Goal: Task Accomplishment & Management: Complete application form

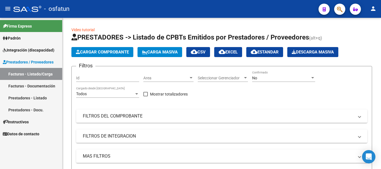
scroll to position [130, 0]
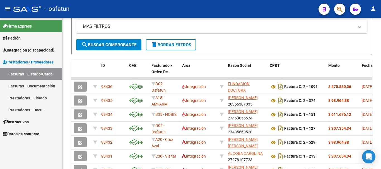
click at [14, 76] on link "Facturas - Listado/Carga" at bounding box center [31, 74] width 62 height 12
click at [26, 48] on span "Integración (discapacidad)" at bounding box center [29, 50] width 52 height 6
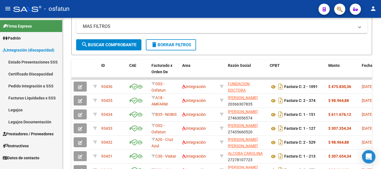
click at [374, 8] on mat-icon "person" at bounding box center [372, 8] width 7 height 7
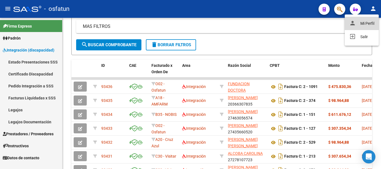
click at [366, 24] on button "person Mi Perfil" at bounding box center [361, 23] width 34 height 13
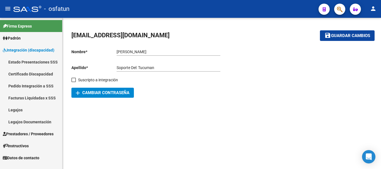
click at [17, 110] on link "Legajos" at bounding box center [31, 110] width 62 height 12
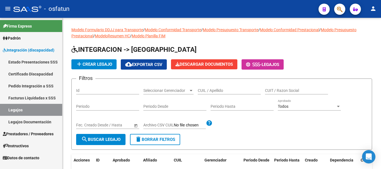
click at [9, 110] on link "Legajos" at bounding box center [31, 110] width 62 height 12
click at [16, 134] on span "Prestadores / Proveedores" at bounding box center [28, 134] width 51 height 6
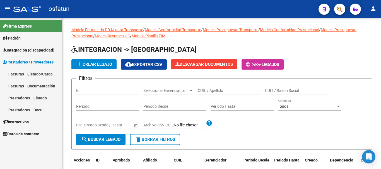
click at [22, 72] on link "Facturas - Listado/Carga" at bounding box center [31, 74] width 62 height 12
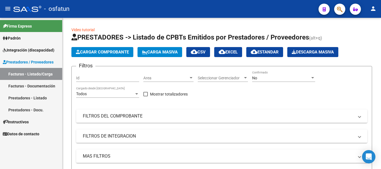
click at [23, 76] on link "Facturas - Listado/Carga" at bounding box center [31, 74] width 62 height 12
click at [96, 52] on span "Cargar Comprobante" at bounding box center [102, 52] width 53 height 5
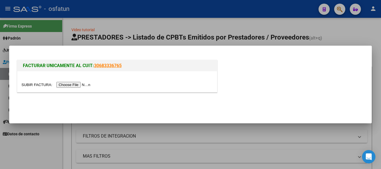
click at [75, 86] on input "file" at bounding box center [56, 85] width 70 height 6
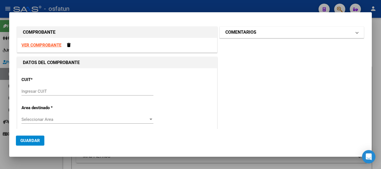
click at [316, 33] on mat-panel-title "COMENTARIOS" at bounding box center [288, 32] width 126 height 7
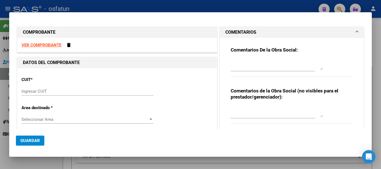
click at [248, 66] on textarea at bounding box center [276, 64] width 92 height 11
type textarea "NC"
click at [255, 108] on textarea at bounding box center [276, 111] width 92 height 11
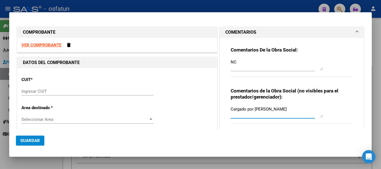
type textarea "Cargado por [PERSON_NAME]"
drag, startPoint x: 52, startPoint y: 88, endPoint x: 50, endPoint y: 95, distance: 7.3
click at [52, 89] on div "Ingresar CUIT" at bounding box center [87, 91] width 132 height 8
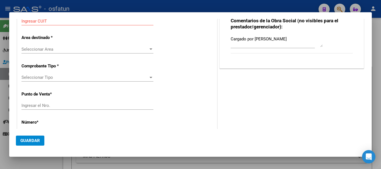
scroll to position [72, 0]
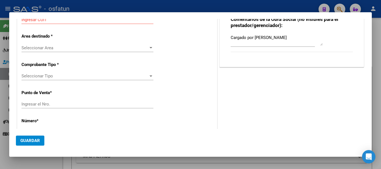
click at [56, 47] on span "Seleccionar Area" at bounding box center [84, 47] width 127 height 5
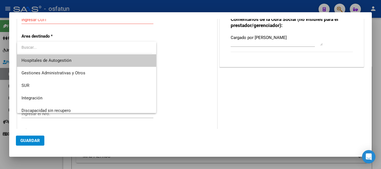
click at [56, 47] on input "dropdown search" at bounding box center [84, 48] width 135 height 12
click at [89, 46] on input "dropdown search" at bounding box center [84, 48] width 135 height 12
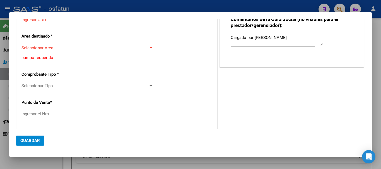
click at [47, 84] on span "Seleccionar Tipo" at bounding box center [84, 85] width 127 height 5
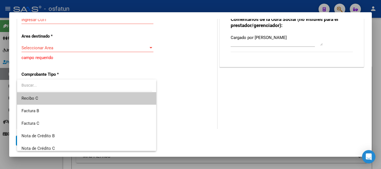
click at [54, 87] on input "dropdown search" at bounding box center [84, 85] width 135 height 12
click at [70, 86] on input "dropdown search" at bounding box center [84, 85] width 135 height 12
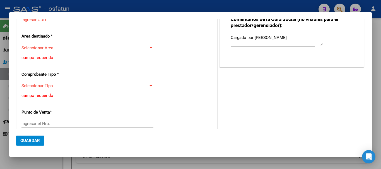
click at [377, 45] on div at bounding box center [190, 84] width 381 height 169
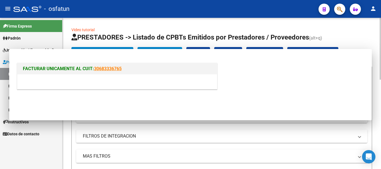
scroll to position [0, 0]
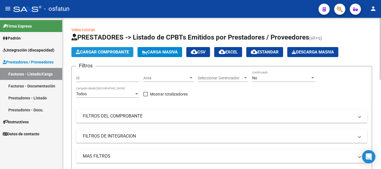
click at [114, 51] on span "Cargar Comprobante" at bounding box center [102, 52] width 53 height 5
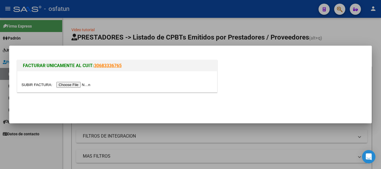
click at [82, 86] on input "file" at bounding box center [56, 85] width 70 height 6
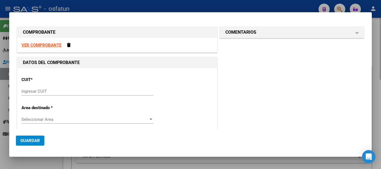
drag, startPoint x: 373, startPoint y: 77, endPoint x: 213, endPoint y: 133, distance: 168.8
click at [373, 77] on div at bounding box center [190, 84] width 381 height 169
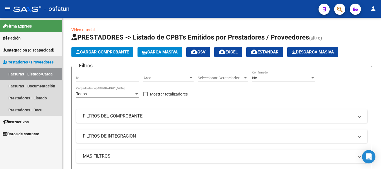
click at [37, 73] on link "Facturas - Listado/Carga" at bounding box center [31, 74] width 62 height 12
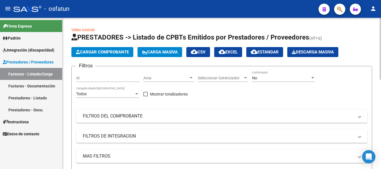
click at [96, 54] on span "Cargar Comprobante" at bounding box center [102, 52] width 53 height 5
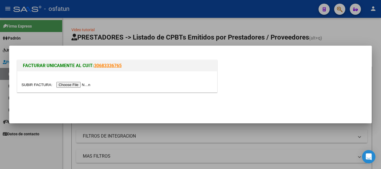
click at [70, 85] on input "file" at bounding box center [56, 85] width 70 height 6
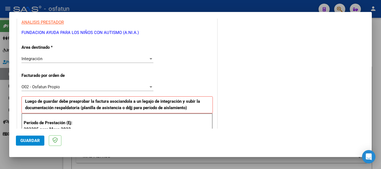
scroll to position [92, 0]
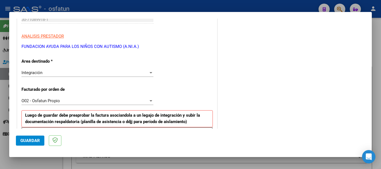
click at [379, 63] on div at bounding box center [190, 84] width 381 height 169
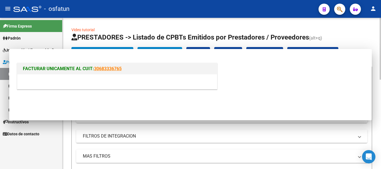
scroll to position [0, 0]
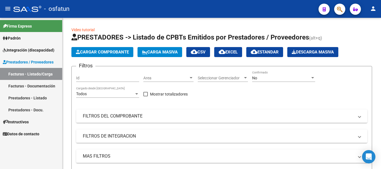
click at [29, 74] on link "Facturas - Listado/Carga" at bounding box center [31, 74] width 62 height 12
click at [27, 74] on link "Facturas - Listado/Carga" at bounding box center [31, 74] width 62 height 12
click at [32, 86] on link "Facturas - Documentación" at bounding box center [31, 86] width 62 height 12
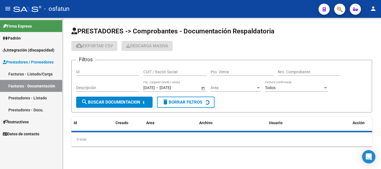
click at [27, 99] on link "Prestadores - Listado" at bounding box center [31, 98] width 62 height 12
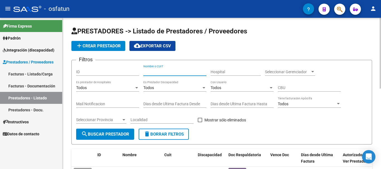
click at [170, 71] on input "Nombre o CUIT" at bounding box center [174, 72] width 63 height 5
type input "30710899181"
click at [102, 135] on span "search Buscar Prestador" at bounding box center [105, 134] width 48 height 5
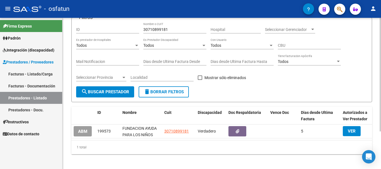
scroll to position [50, 0]
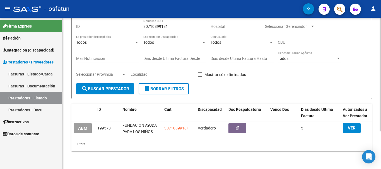
click at [369, 115] on div "PRESTADORES -> Listado de Prestadores / Proveedores add Crear Prestador cloud_d…" at bounding box center [222, 70] width 320 height 197
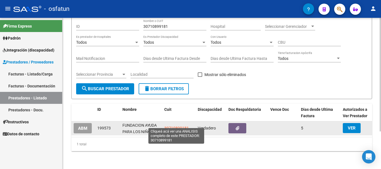
click at [175, 126] on span "30710899181" at bounding box center [176, 128] width 25 height 4
type textarea "30710899181"
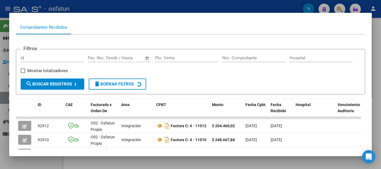
scroll to position [55, 0]
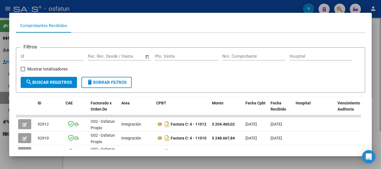
drag, startPoint x: 376, startPoint y: 87, endPoint x: 376, endPoint y: 93, distance: 6.4
click at [377, 95] on div at bounding box center [190, 84] width 381 height 169
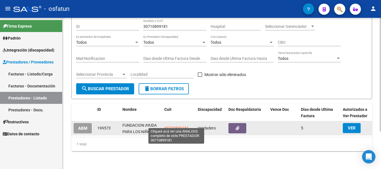
click at [172, 126] on span "30710899181" at bounding box center [176, 128] width 25 height 4
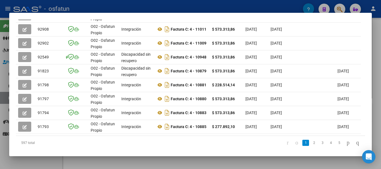
scroll to position [195, 0]
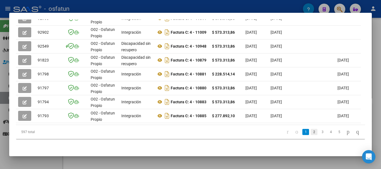
click at [310, 132] on link "2" at bounding box center [313, 132] width 7 height 6
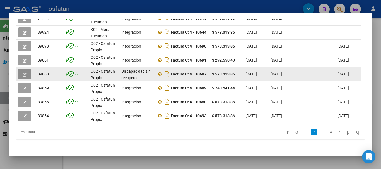
click at [22, 70] on button "button" at bounding box center [24, 74] width 13 height 10
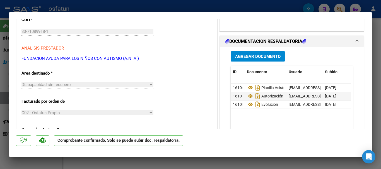
scroll to position [88, 0]
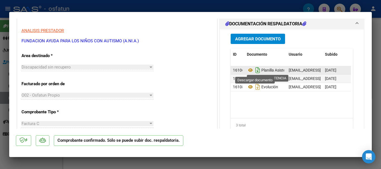
click at [254, 70] on icon "Descargar documento" at bounding box center [257, 70] width 7 height 9
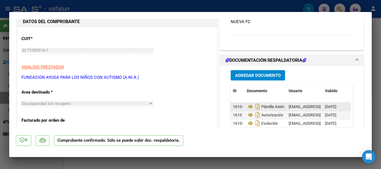
scroll to position [16, 0]
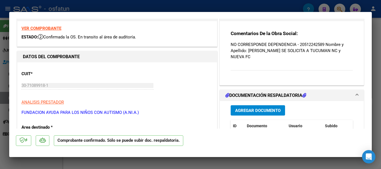
click at [378, 74] on div at bounding box center [190, 84] width 381 height 169
type input "$ 0,00"
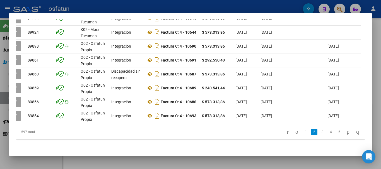
scroll to position [0, 0]
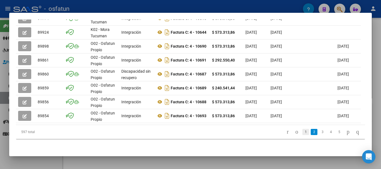
click at [302, 132] on link "1" at bounding box center [305, 132] width 7 height 6
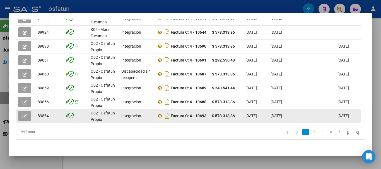
scroll to position [195, 0]
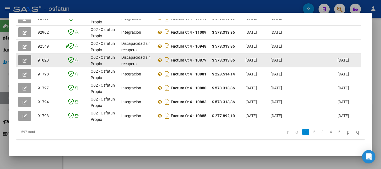
click at [21, 56] on button "button" at bounding box center [24, 60] width 13 height 10
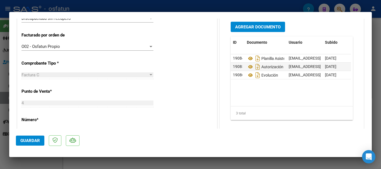
scroll to position [147, 0]
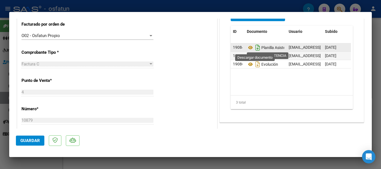
click at [255, 47] on icon "Descargar documento" at bounding box center [257, 47] width 7 height 9
click at [380, 144] on div at bounding box center [190, 84] width 381 height 169
type input "$ 0,00"
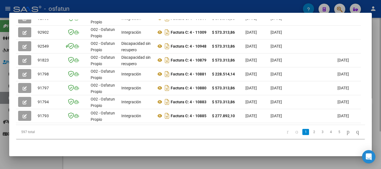
drag, startPoint x: 372, startPoint y: 64, endPoint x: 380, endPoint y: 66, distance: 7.6
click at [372, 64] on div at bounding box center [190, 84] width 381 height 169
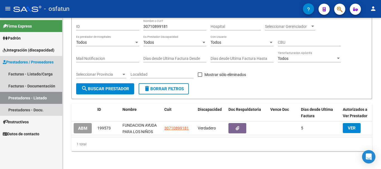
click at [20, 98] on link "Prestadores - Listado" at bounding box center [31, 98] width 62 height 12
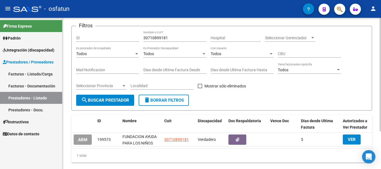
scroll to position [22, 0]
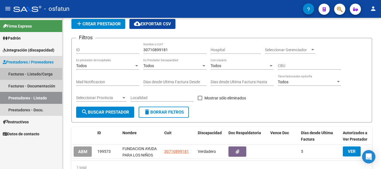
click at [21, 73] on link "Facturas - Listado/Carga" at bounding box center [31, 74] width 62 height 12
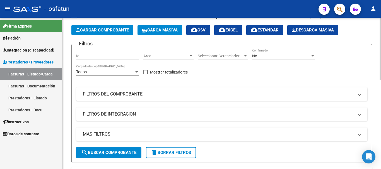
click at [124, 32] on span "Cargar Comprobante" at bounding box center [102, 30] width 53 height 5
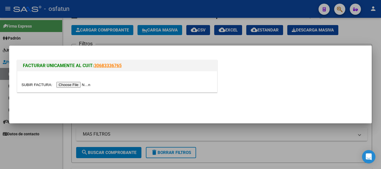
click at [77, 84] on input "file" at bounding box center [56, 85] width 70 height 6
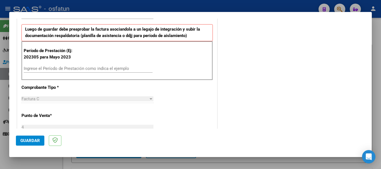
scroll to position [183, 0]
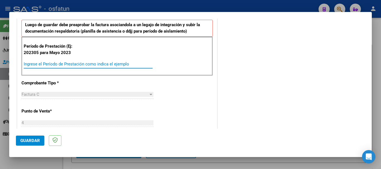
click at [74, 65] on input "Ingrese el Período de Prestación como indica el ejemplo" at bounding box center [88, 64] width 129 height 5
type input "202506"
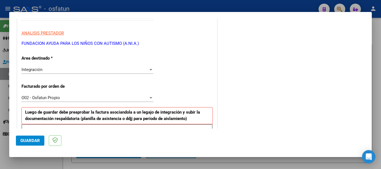
scroll to position [80, 0]
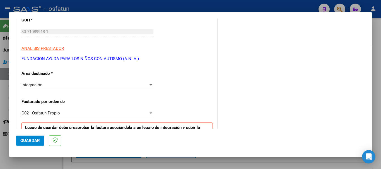
drag, startPoint x: 140, startPoint y: 59, endPoint x: 20, endPoint y: 56, distance: 119.6
copy p "FUNDACION AYUDA PARA LOS NIÑOS CON AUTISMO (A.NI.A.)"
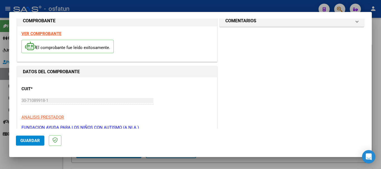
scroll to position [0, 0]
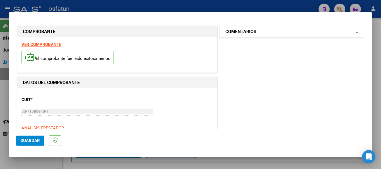
click at [290, 30] on mat-panel-title "COMENTARIOS" at bounding box center [288, 31] width 126 height 7
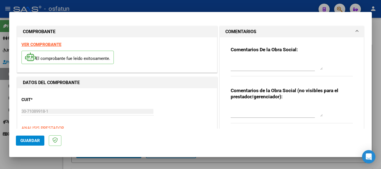
click at [239, 112] on textarea at bounding box center [276, 111] width 92 height 11
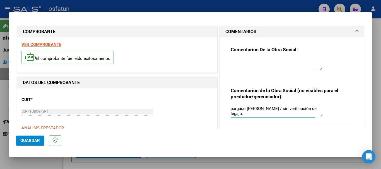
type textarea "cargado [PERSON_NAME] / sin verificación de legajo."
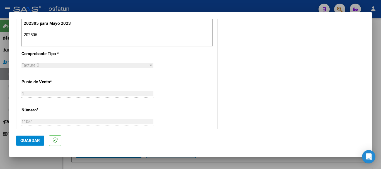
scroll to position [239, 0]
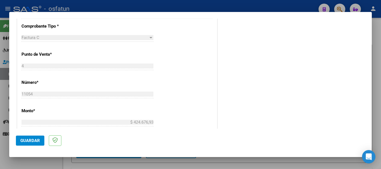
click at [30, 144] on button "Guardar" at bounding box center [30, 141] width 28 height 10
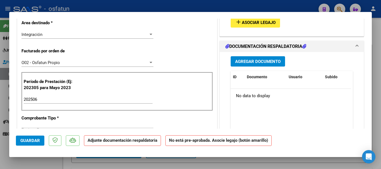
scroll to position [126, 0]
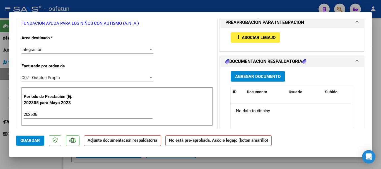
click at [262, 37] on span "Asociar Legajo" at bounding box center [259, 37] width 34 height 5
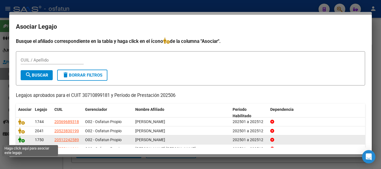
click at [21, 142] on icon at bounding box center [21, 140] width 7 height 6
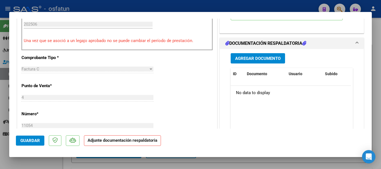
scroll to position [219, 0]
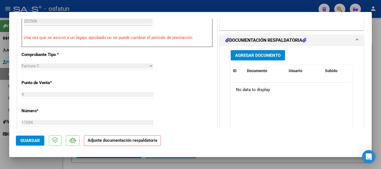
click at [249, 56] on span "Agregar Documento" at bounding box center [257, 55] width 45 height 5
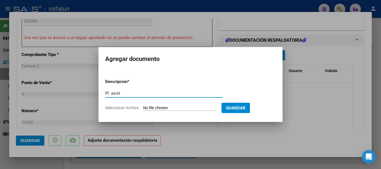
type input "Pl. asist"
click at [167, 107] on input "Seleccionar Archivo" at bounding box center [180, 108] width 74 height 5
type input "C:\fakepath\30710899181-FACTURA_C-4-10879-ANEXO-PLANILLA ASISTENCIA 06 2025.pdf"
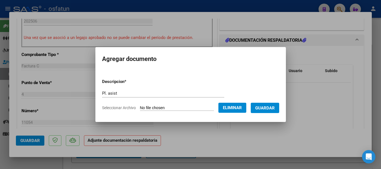
click at [274, 108] on span "Guardar" at bounding box center [265, 108] width 20 height 5
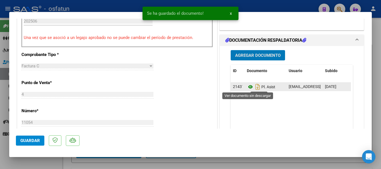
click at [247, 88] on icon at bounding box center [250, 87] width 7 height 7
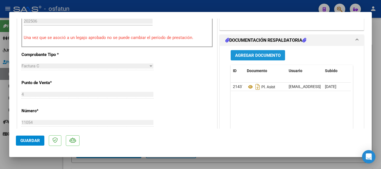
click at [254, 55] on span "Agregar Documento" at bounding box center [257, 55] width 45 height 5
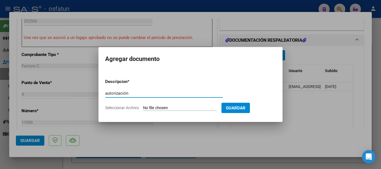
type input "autorización"
click at [171, 109] on input "Seleccionar Archivo" at bounding box center [180, 108] width 74 height 5
type input "C:\fakepath\CET Autorizado.pdf"
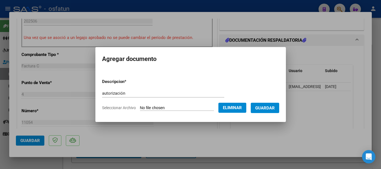
click at [274, 108] on span "Guardar" at bounding box center [265, 108] width 20 height 5
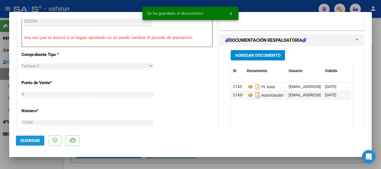
click at [25, 142] on span "Guardar" at bounding box center [30, 140] width 20 height 5
click at [378, 127] on div at bounding box center [190, 84] width 381 height 169
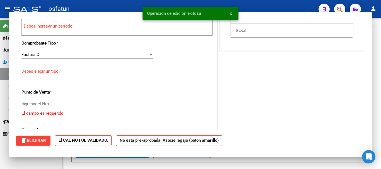
type input "$ 0,00"
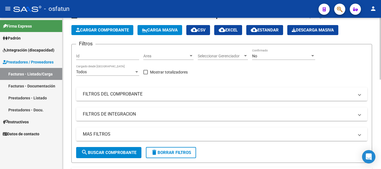
click at [115, 32] on span "Cargar Comprobante" at bounding box center [102, 30] width 53 height 5
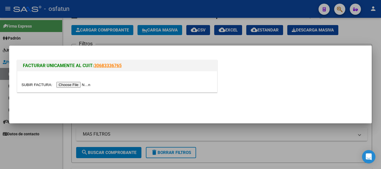
click at [68, 86] on input "file" at bounding box center [56, 85] width 70 height 6
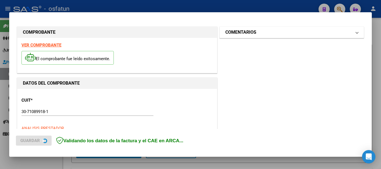
click at [263, 35] on mat-panel-title "COMENTARIOS" at bounding box center [288, 32] width 126 height 7
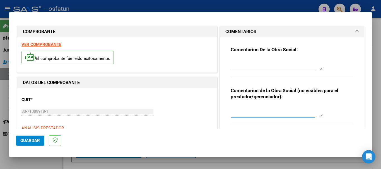
click at [249, 112] on textarea at bounding box center [276, 111] width 92 height 11
type textarea "cargado [PERSON_NAME] / sin verificación de legajo."
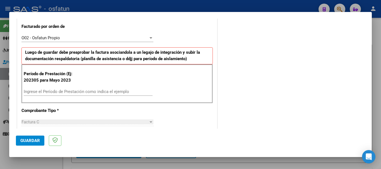
scroll to position [158, 0]
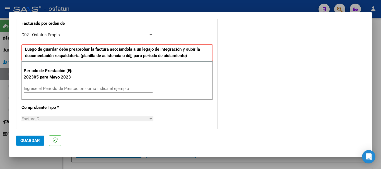
click at [41, 90] on input "Ingrese el Período de Prestación como indica el ejemplo" at bounding box center [88, 88] width 129 height 5
type input "202507"
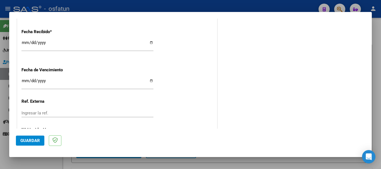
scroll to position [440, 0]
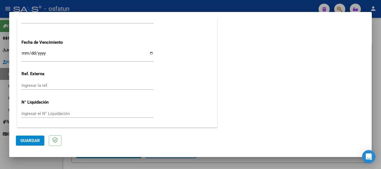
click at [26, 137] on button "Guardar" at bounding box center [30, 141] width 28 height 10
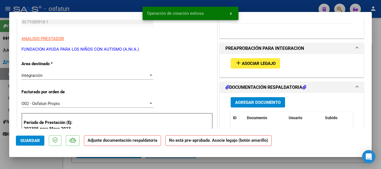
scroll to position [121, 0]
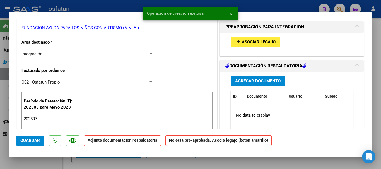
click at [255, 44] on span "Asociar Legajo" at bounding box center [259, 42] width 34 height 5
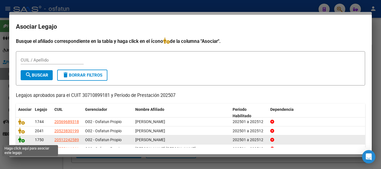
click at [22, 141] on icon at bounding box center [21, 140] width 7 height 6
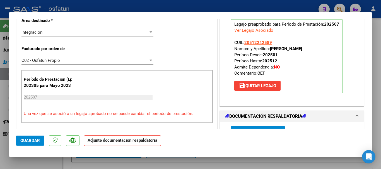
scroll to position [151, 0]
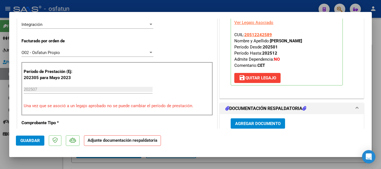
drag, startPoint x: 315, startPoint y: 41, endPoint x: 268, endPoint y: 43, distance: 46.6
click at [268, 43] on p "Legajo preaprobado para Período de Prestación: 202507 Ver Legajo Asociado CUIL:…" at bounding box center [286, 48] width 112 height 74
click at [254, 123] on span "Agregar Documento" at bounding box center [257, 123] width 45 height 5
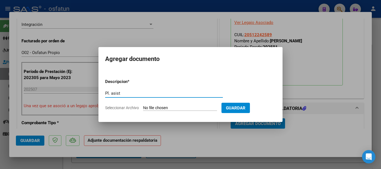
type input "Pl. asist"
click at [178, 108] on input "Seleccionar Archivo" at bounding box center [180, 108] width 74 height 5
type input "C:\fakepath\PLANILLA CET 07-2025 CANIZO.pdf"
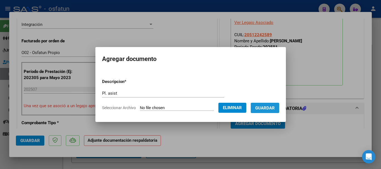
click at [274, 109] on span "Guardar" at bounding box center [265, 108] width 20 height 5
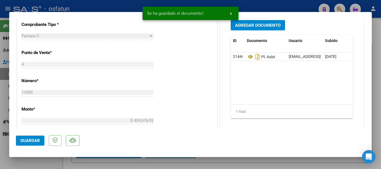
scroll to position [251, 0]
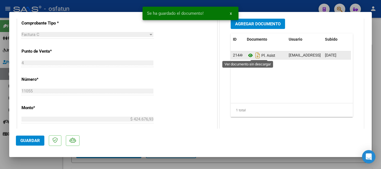
click at [249, 56] on icon at bounding box center [250, 55] width 7 height 7
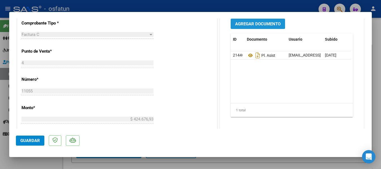
click at [252, 24] on span "Agregar Documento" at bounding box center [257, 23] width 45 height 5
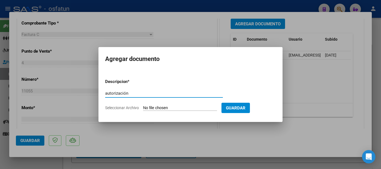
type input "autorización"
click at [211, 106] on input "Seleccionar Archivo" at bounding box center [180, 108] width 74 height 5
type input "C:\fakepath\CET Autorizado.pdf"
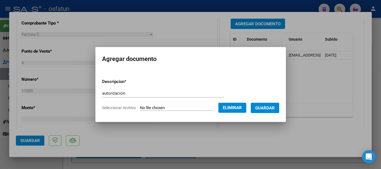
click at [269, 110] on span "Guardar" at bounding box center [265, 108] width 20 height 5
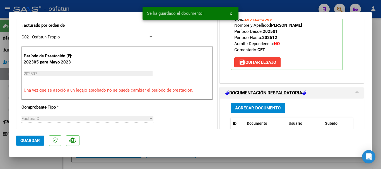
scroll to position [162, 0]
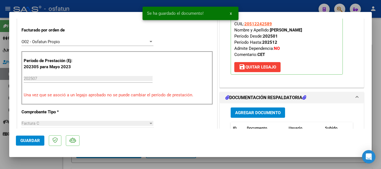
drag, startPoint x: 316, startPoint y: 30, endPoint x: 270, endPoint y: 30, distance: 46.3
click at [269, 30] on p "Legajo preaprobado para Período de Prestación: 202507 Ver Legajo Asociado CUIL:…" at bounding box center [286, 38] width 112 height 74
copy strong "[PERSON_NAME]"
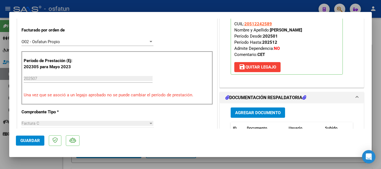
click at [28, 143] on button "Guardar" at bounding box center [30, 141] width 28 height 10
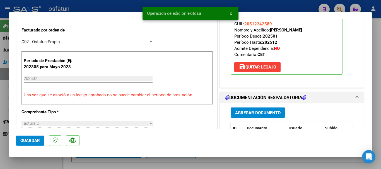
click at [379, 140] on div at bounding box center [190, 84] width 381 height 169
type input "$ 0,00"
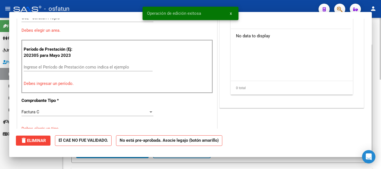
scroll to position [0, 0]
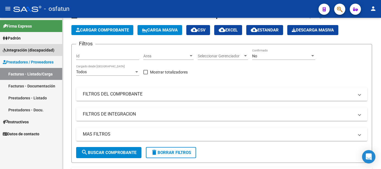
click at [29, 50] on span "Integración (discapacidad)" at bounding box center [29, 50] width 52 height 6
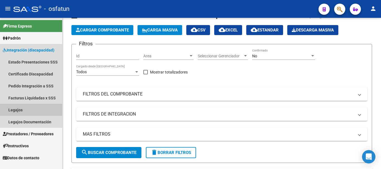
click at [20, 110] on link "Legajos" at bounding box center [31, 110] width 62 height 12
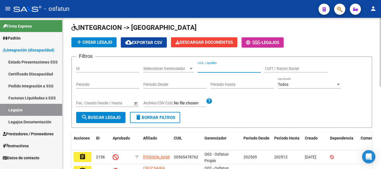
paste input "[PERSON_NAME]"
type input "[PERSON_NAME]"
click at [109, 117] on span "search Buscar Legajo" at bounding box center [100, 117] width 39 height 5
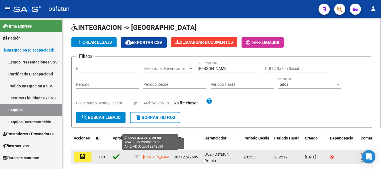
click at [151, 156] on span "[PERSON_NAME]" at bounding box center [158, 157] width 30 height 4
type textarea "20512242589"
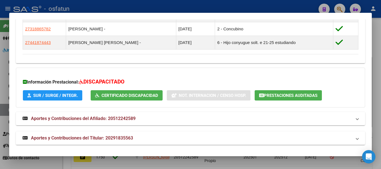
scroll to position [371, 0]
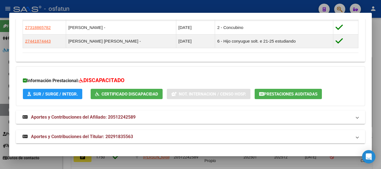
click at [174, 140] on mat-panel-title "Aportes y Contribuciones del Titular: 20291835563" at bounding box center [187, 136] width 329 height 7
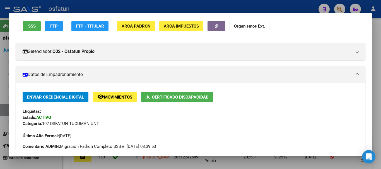
scroll to position [54, 0]
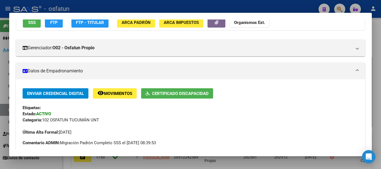
click at [376, 91] on div at bounding box center [190, 84] width 381 height 169
